Goal: Transaction & Acquisition: Obtain resource

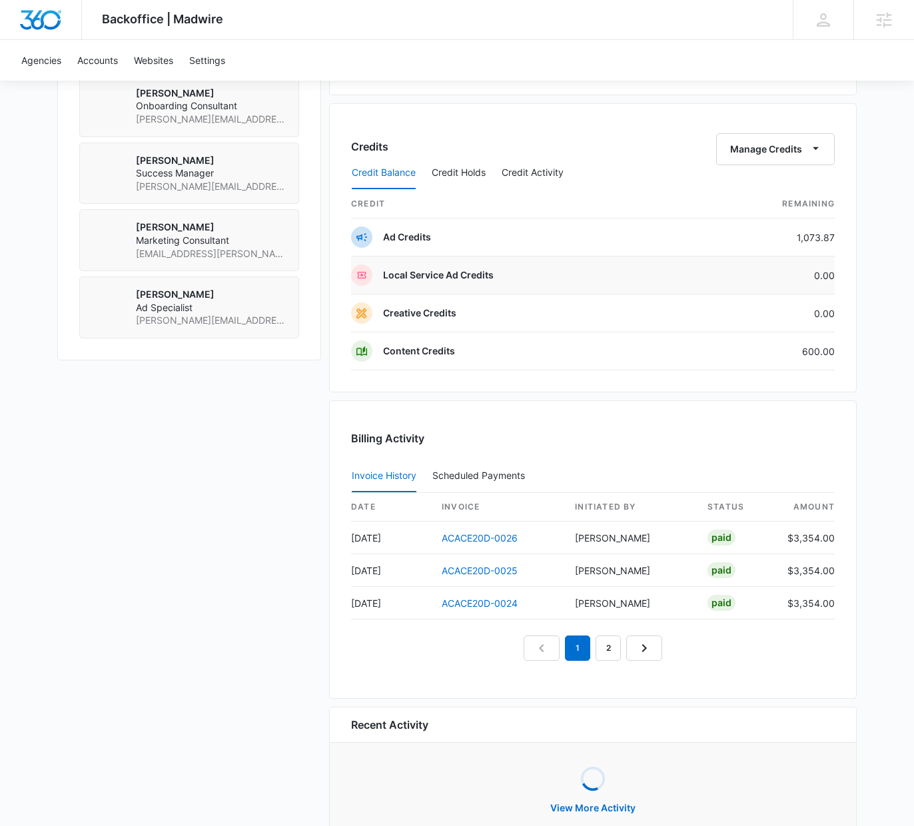
scroll to position [1091, 0]
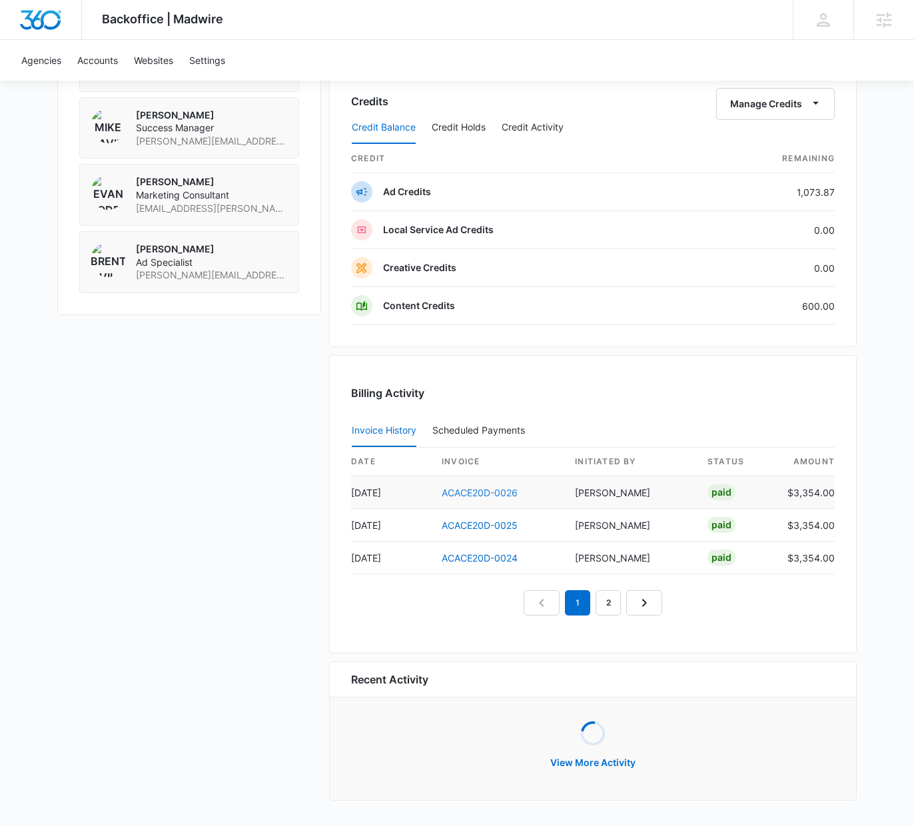
click at [489, 494] on link "ACACE20D-0026" at bounding box center [479, 492] width 76 height 11
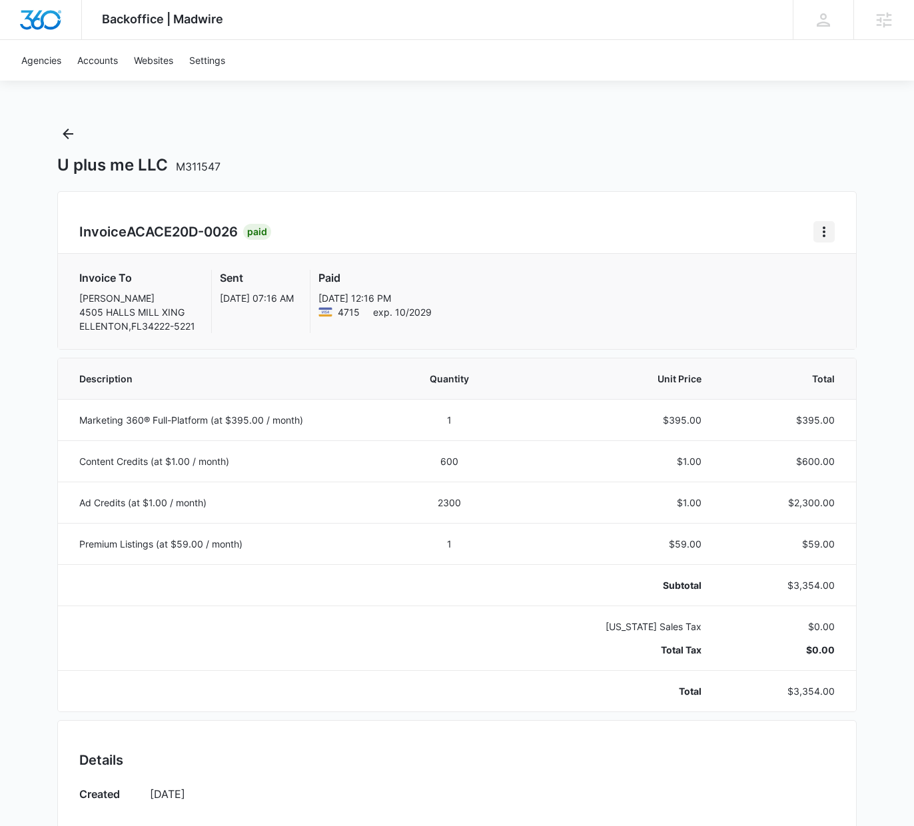
click at [824, 233] on icon "Home" at bounding box center [824, 232] width 16 height 16
drag, startPoint x: 822, startPoint y: 228, endPoint x: 805, endPoint y: 236, distance: 18.8
click at [822, 228] on icon "Home" at bounding box center [824, 232] width 16 height 16
click at [754, 269] on link "Download Invoice" at bounding box center [762, 268] width 77 height 11
